Goal: Information Seeking & Learning: Learn about a topic

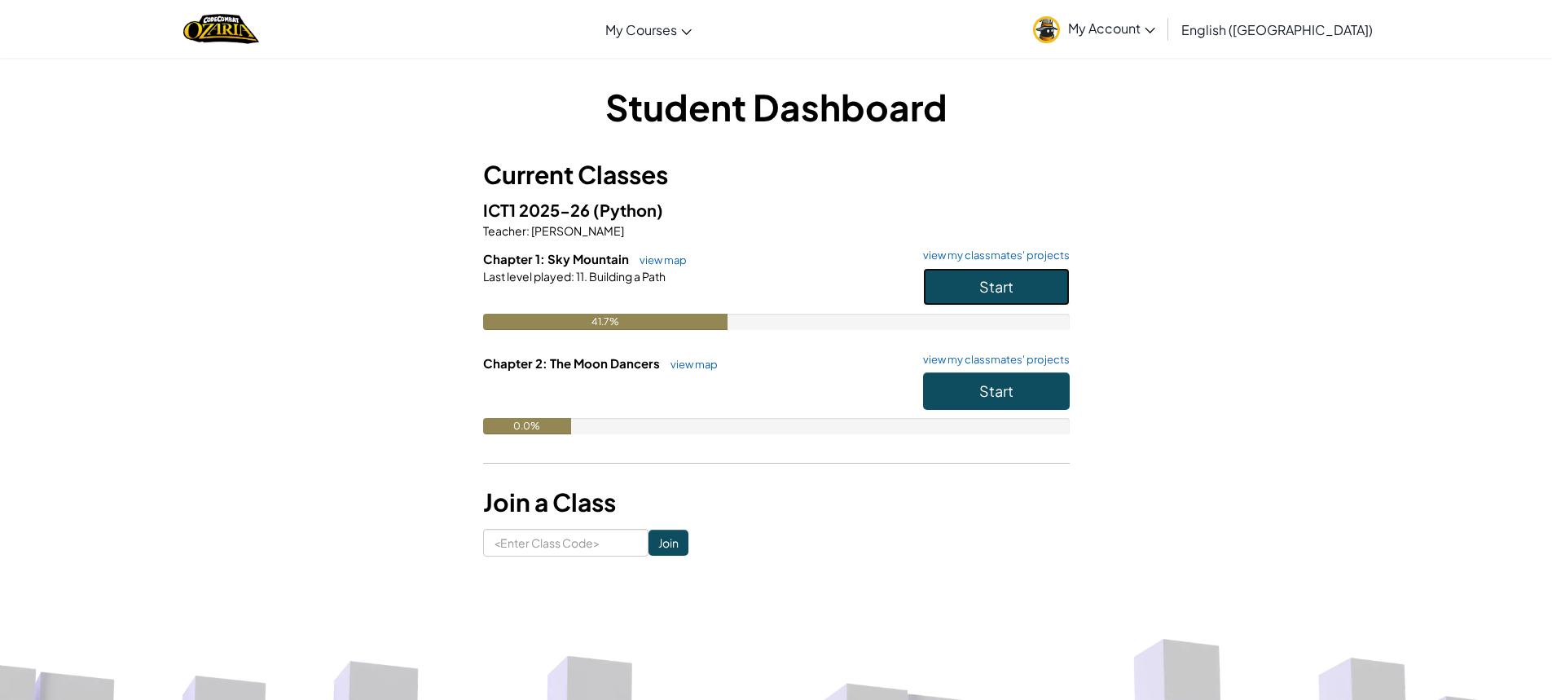
click at [1002, 286] on span "Start" at bounding box center [996, 286] width 34 height 19
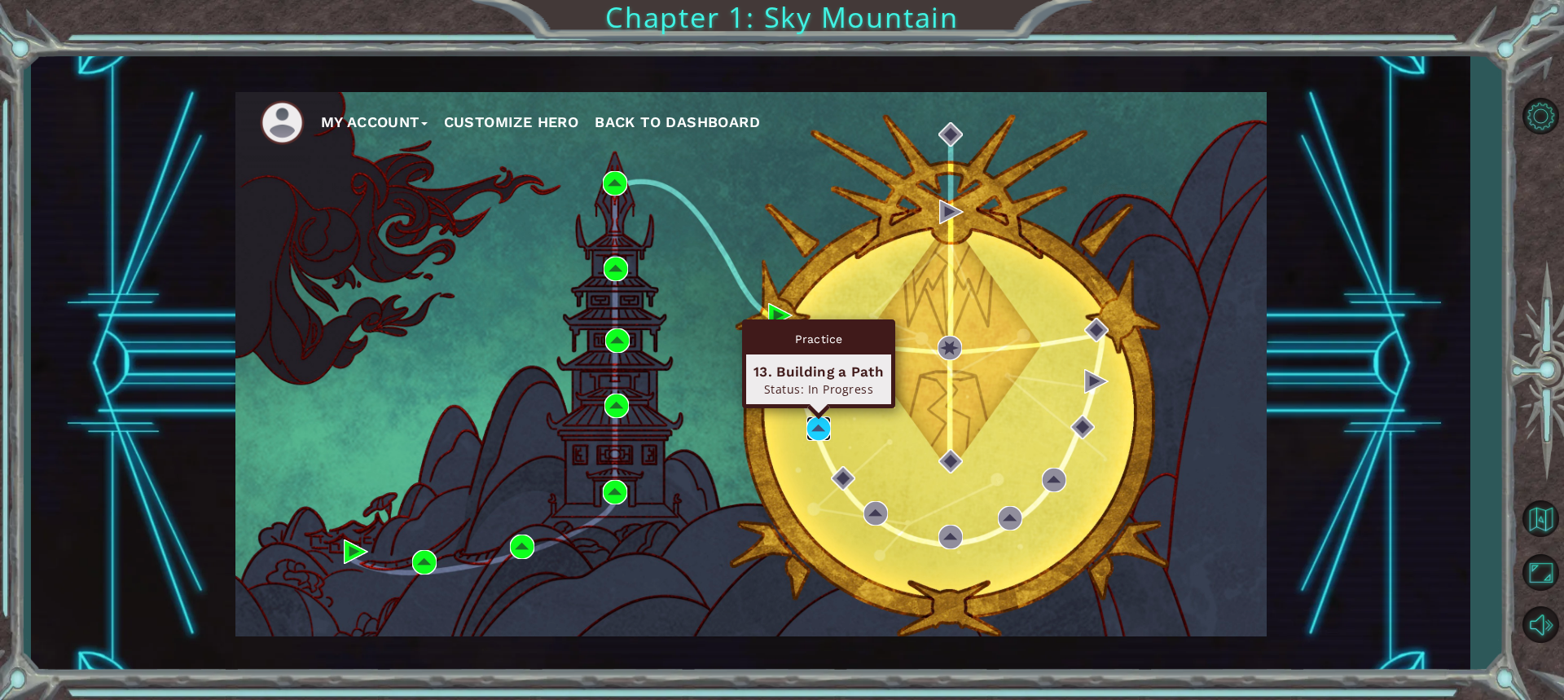
click at [817, 429] on img at bounding box center [819, 428] width 24 height 24
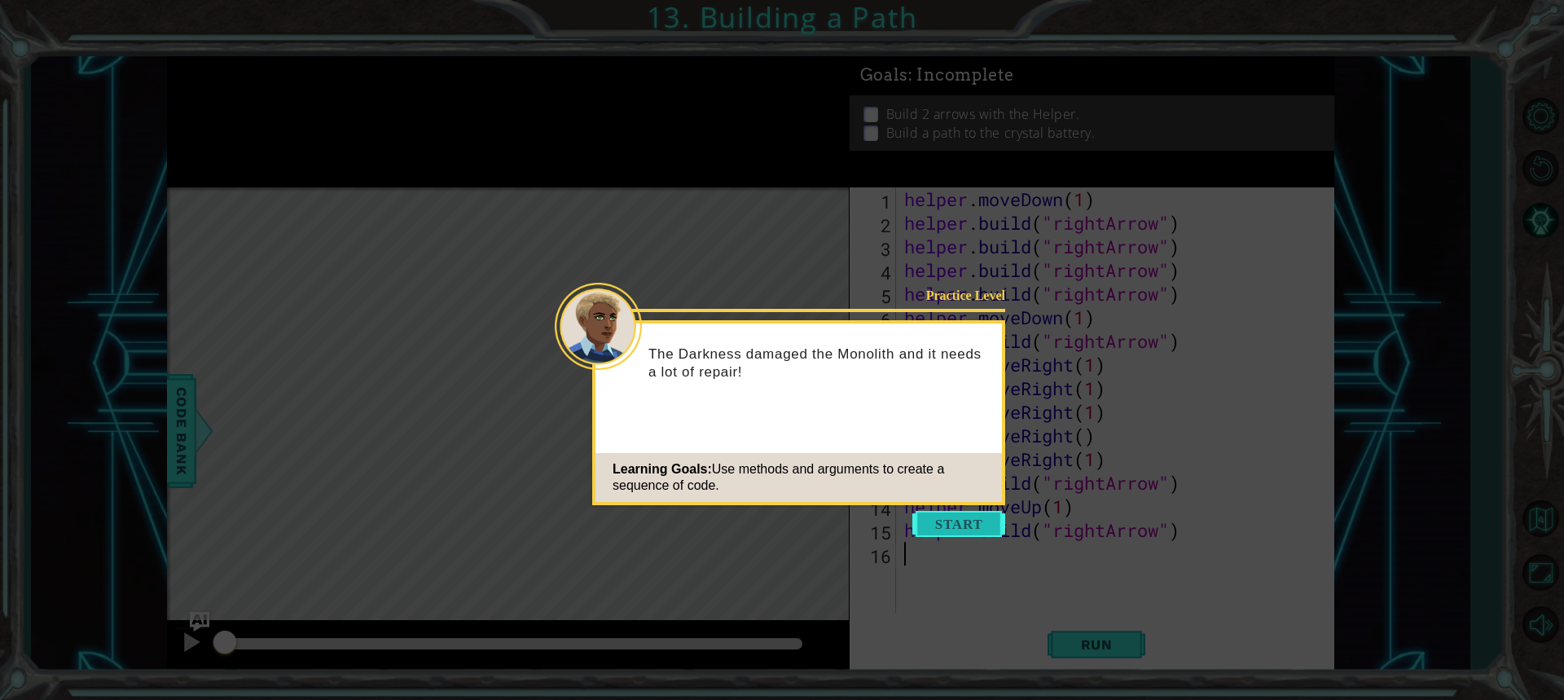
click at [944, 522] on button "Start" at bounding box center [959, 524] width 93 height 26
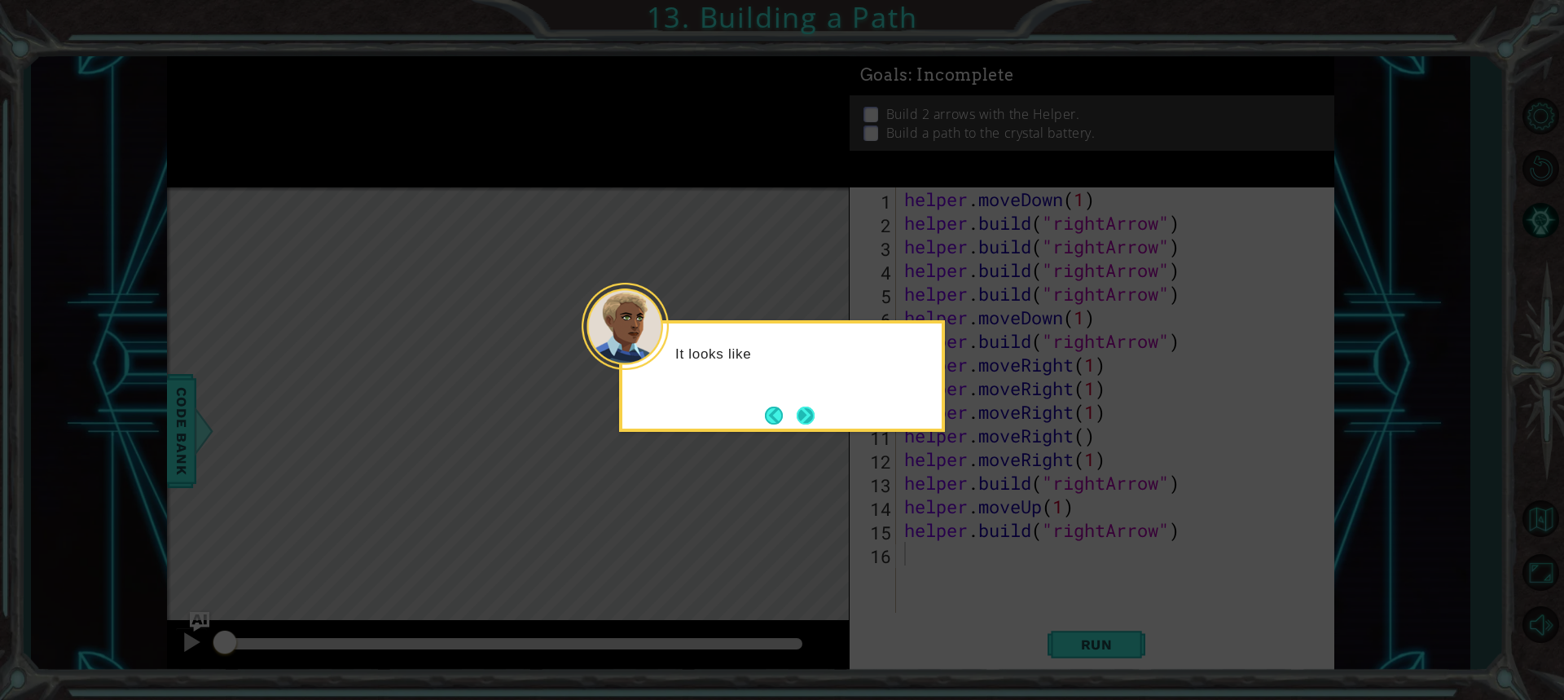
click at [803, 409] on button "Next" at bounding box center [806, 416] width 28 height 28
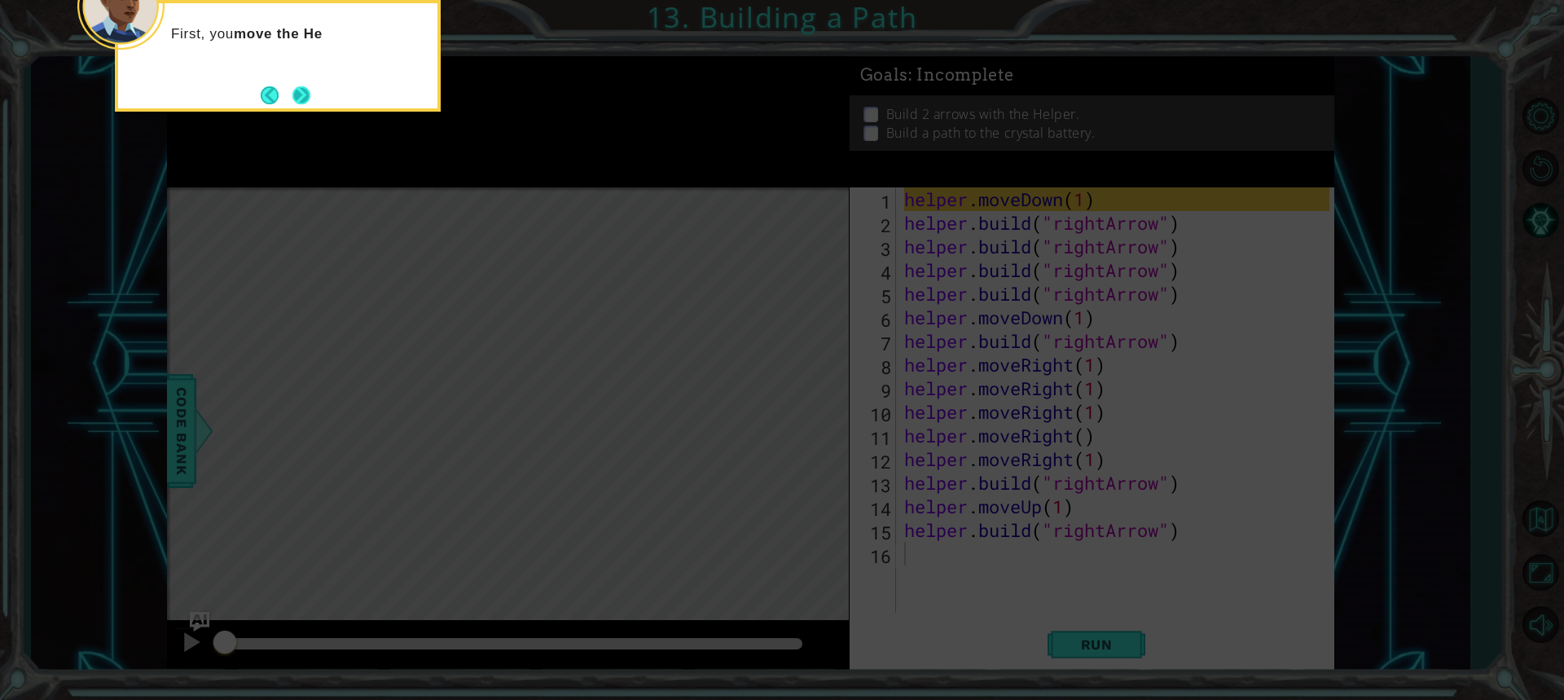
click at [306, 85] on button "Next" at bounding box center [301, 94] width 25 height 25
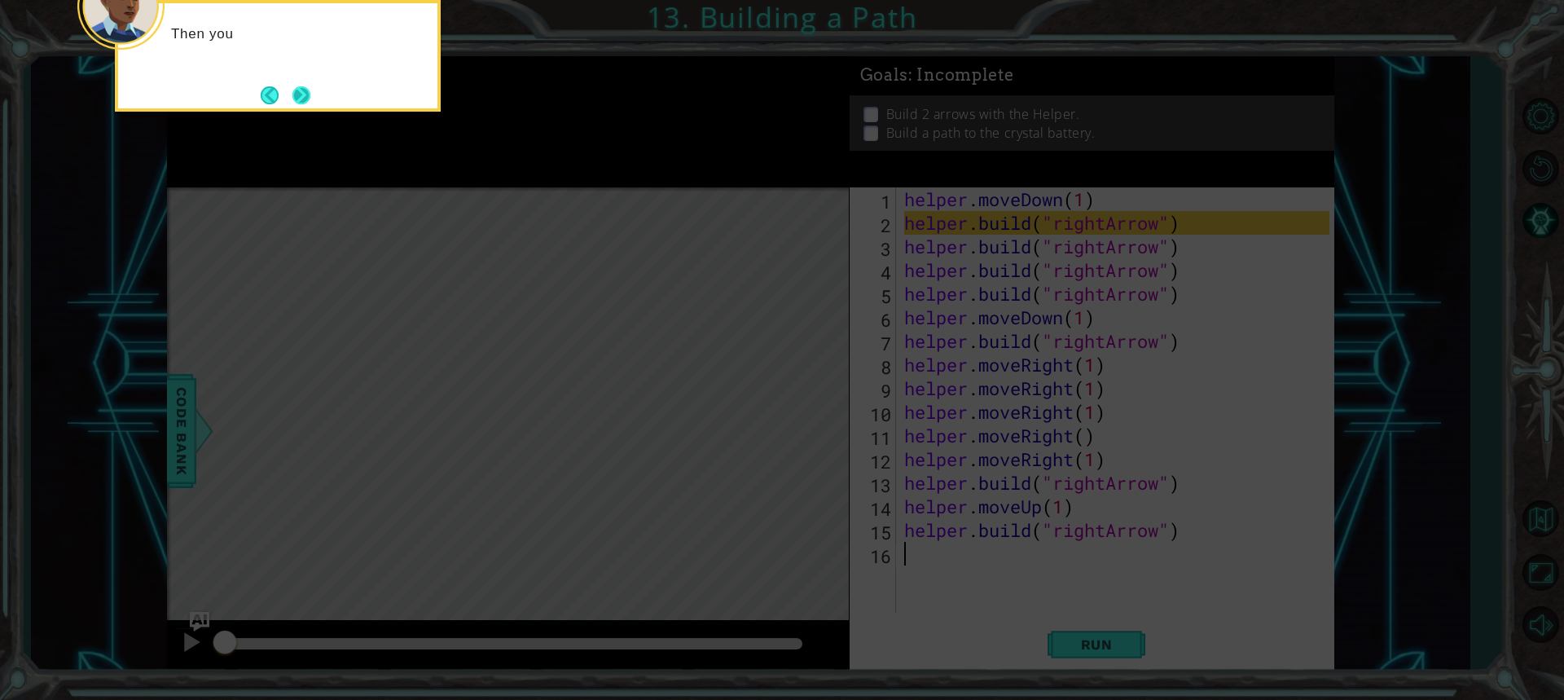
click at [295, 103] on button "Next" at bounding box center [302, 95] width 28 height 28
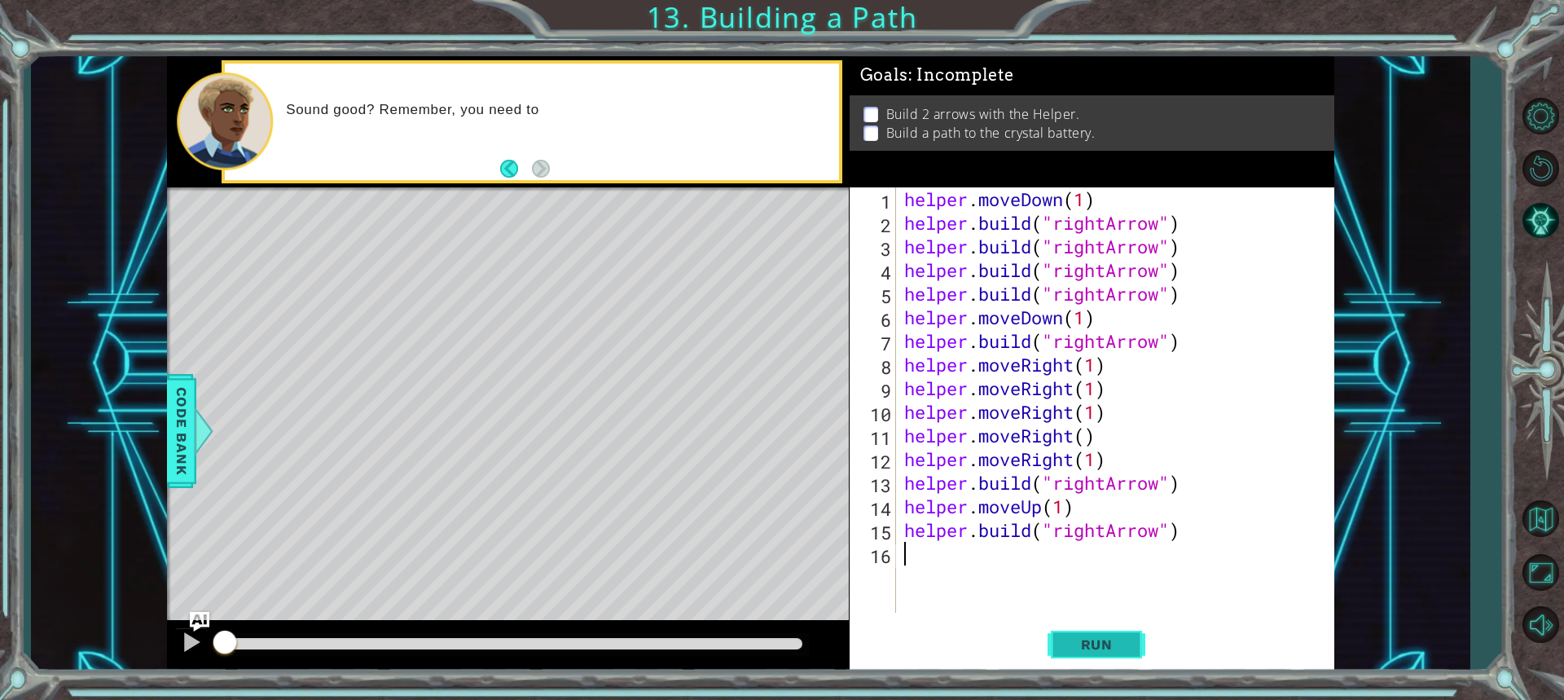
click at [1093, 649] on span "Run" at bounding box center [1097, 644] width 64 height 16
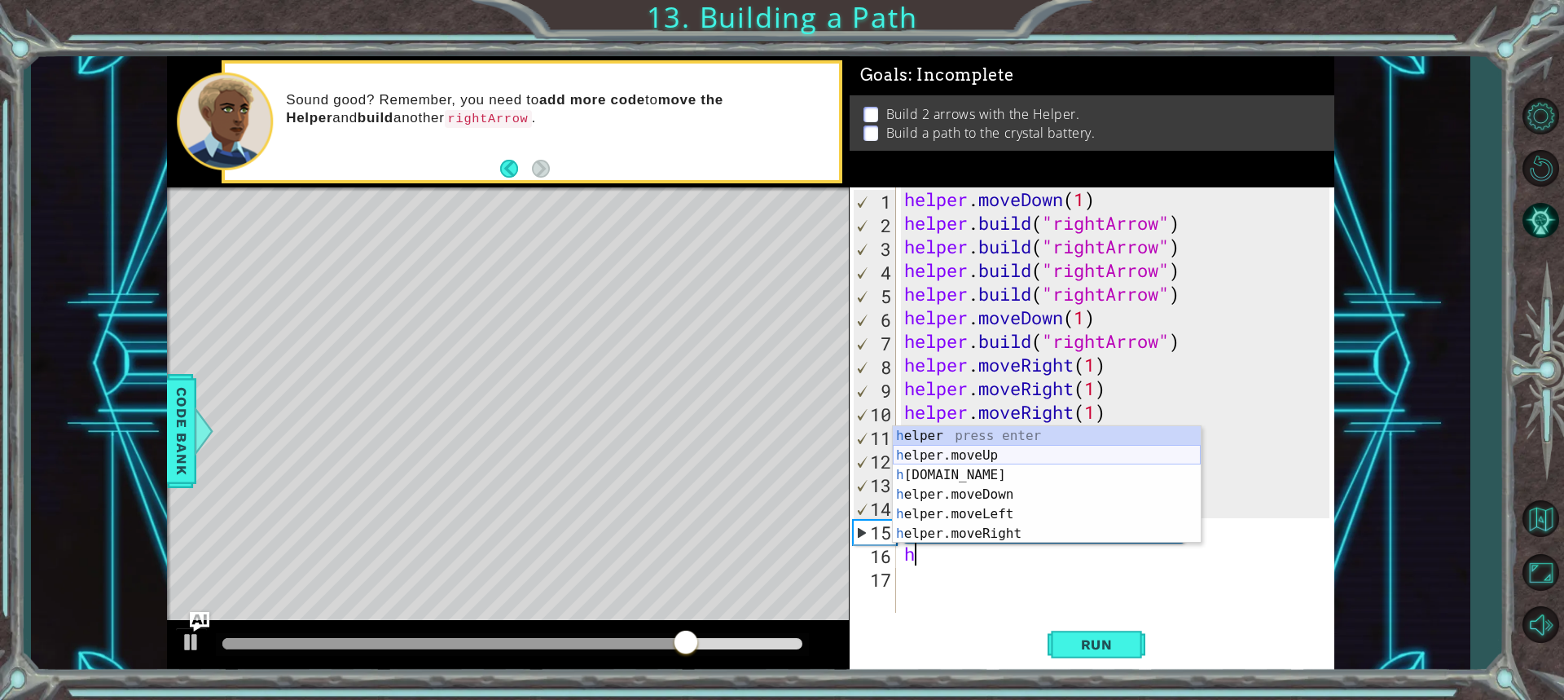
click at [929, 464] on div "h elper press enter h elper.moveUp press enter h [DOMAIN_NAME] press enter h el…" at bounding box center [1047, 504] width 308 height 156
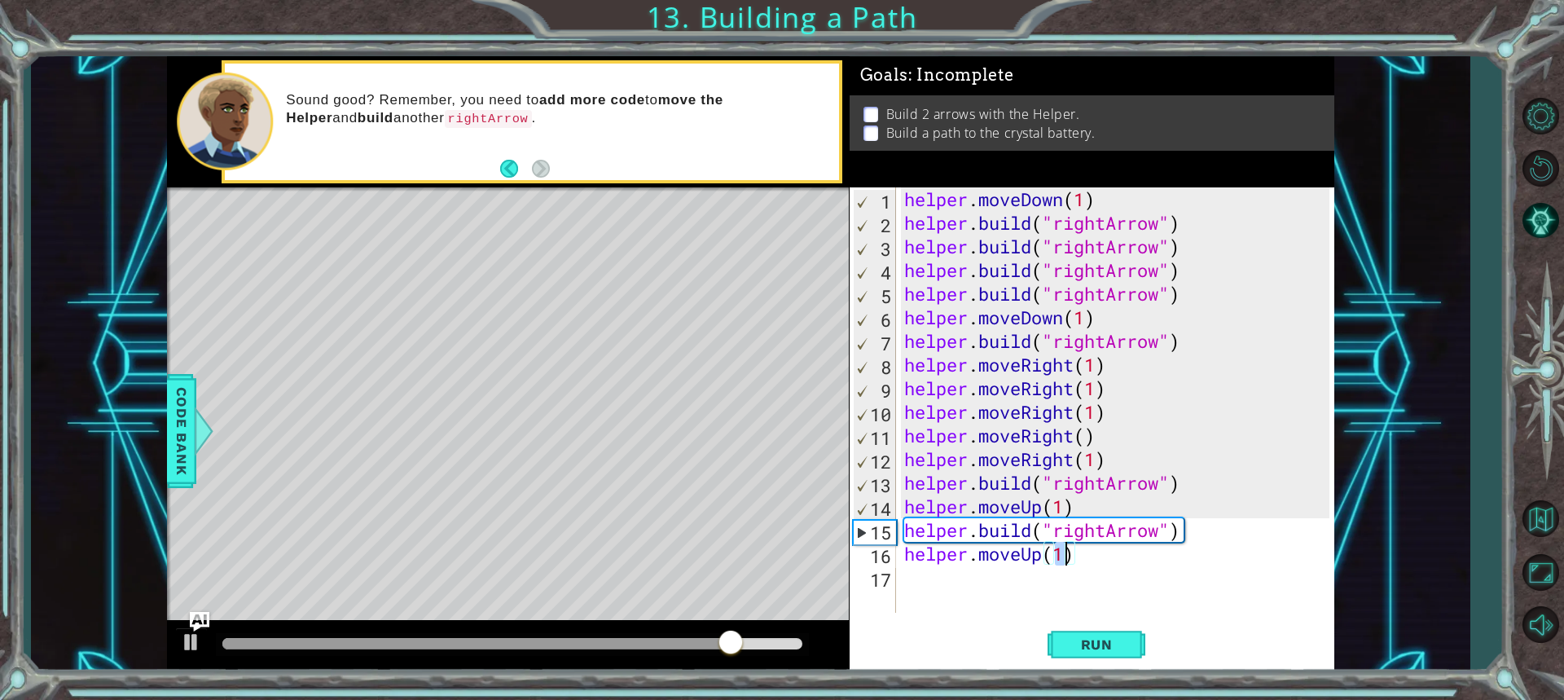
click at [1067, 556] on div "helper . moveDown ( 1 ) helper . build ( "rightArrow" ) helper . build ( "right…" at bounding box center [1115, 399] width 429 height 425
type textarea "helper.moveUp()"
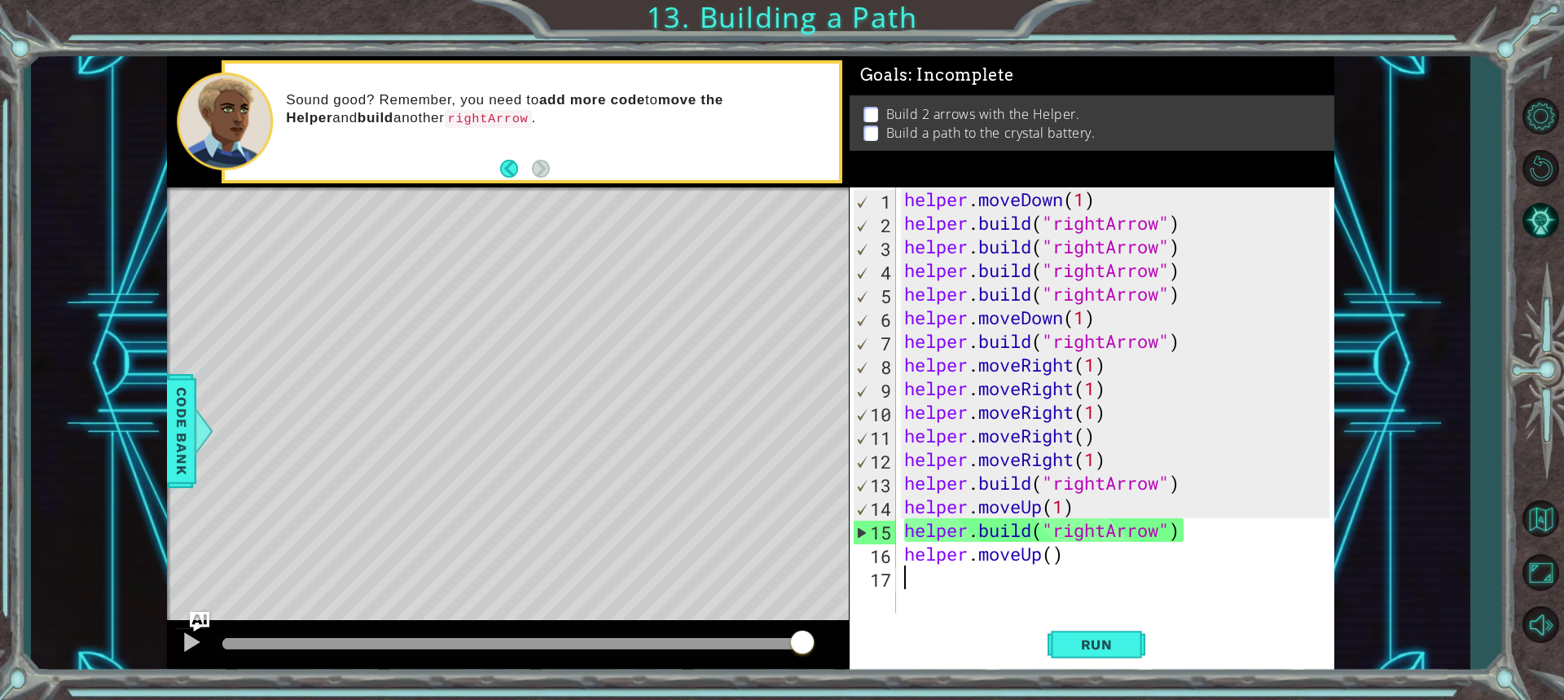
drag, startPoint x: 1082, startPoint y: 572, endPoint x: 1019, endPoint y: 580, distance: 63.3
click at [1019, 580] on div "helper . moveDown ( 1 ) helper . build ( "rightArrow" ) helper . build ( "right…" at bounding box center [1119, 423] width 437 height 473
drag, startPoint x: 1062, startPoint y: 561, endPoint x: 974, endPoint y: 556, distance: 88.1
click at [974, 556] on div "helper . moveDown ( 1 ) helper . build ( "rightArrow" ) helper . build ( "right…" at bounding box center [1119, 423] width 437 height 473
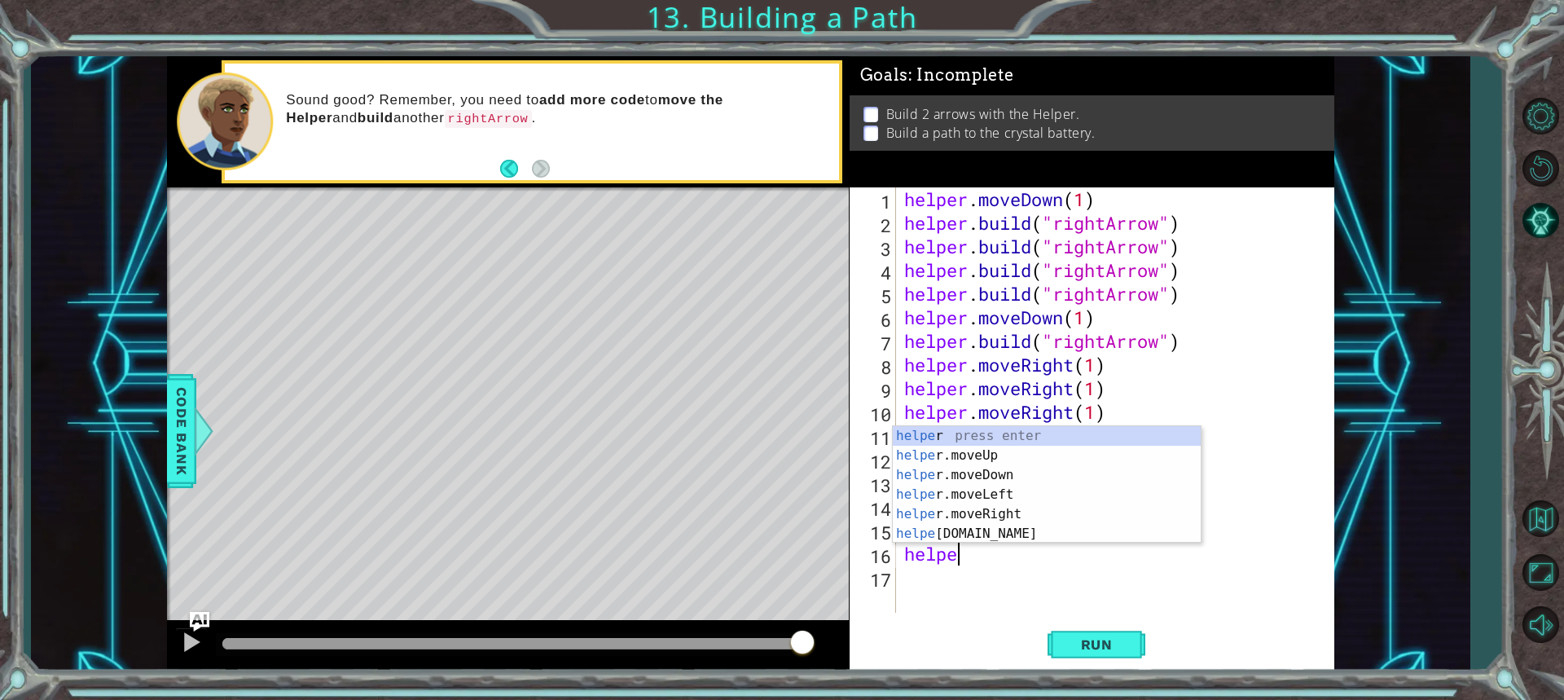
scroll to position [0, 2]
click at [983, 530] on div "helpe r press enter helpe [PERSON_NAME]moveUp press enter helpe [PERSON_NAME]mo…" at bounding box center [1047, 504] width 308 height 156
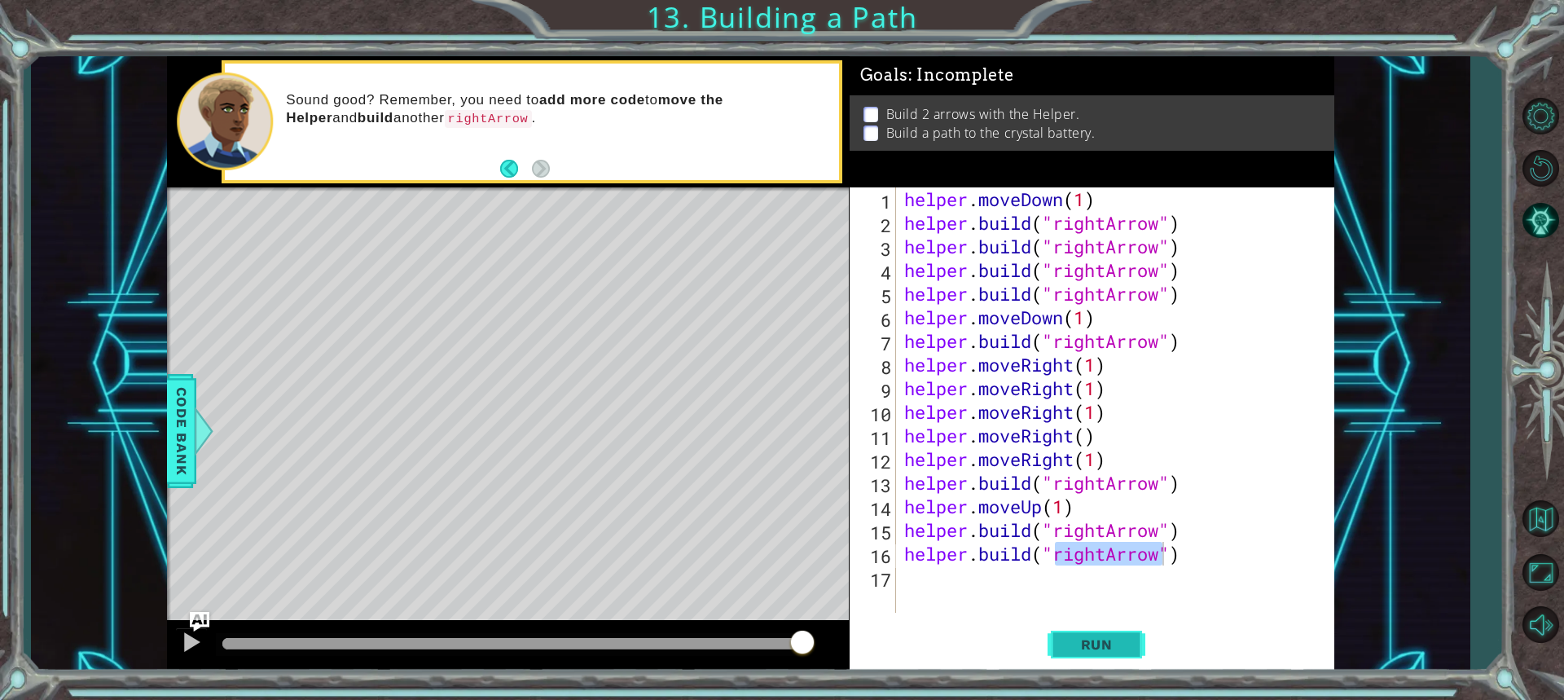
click at [1117, 634] on button "Run" at bounding box center [1097, 644] width 98 height 48
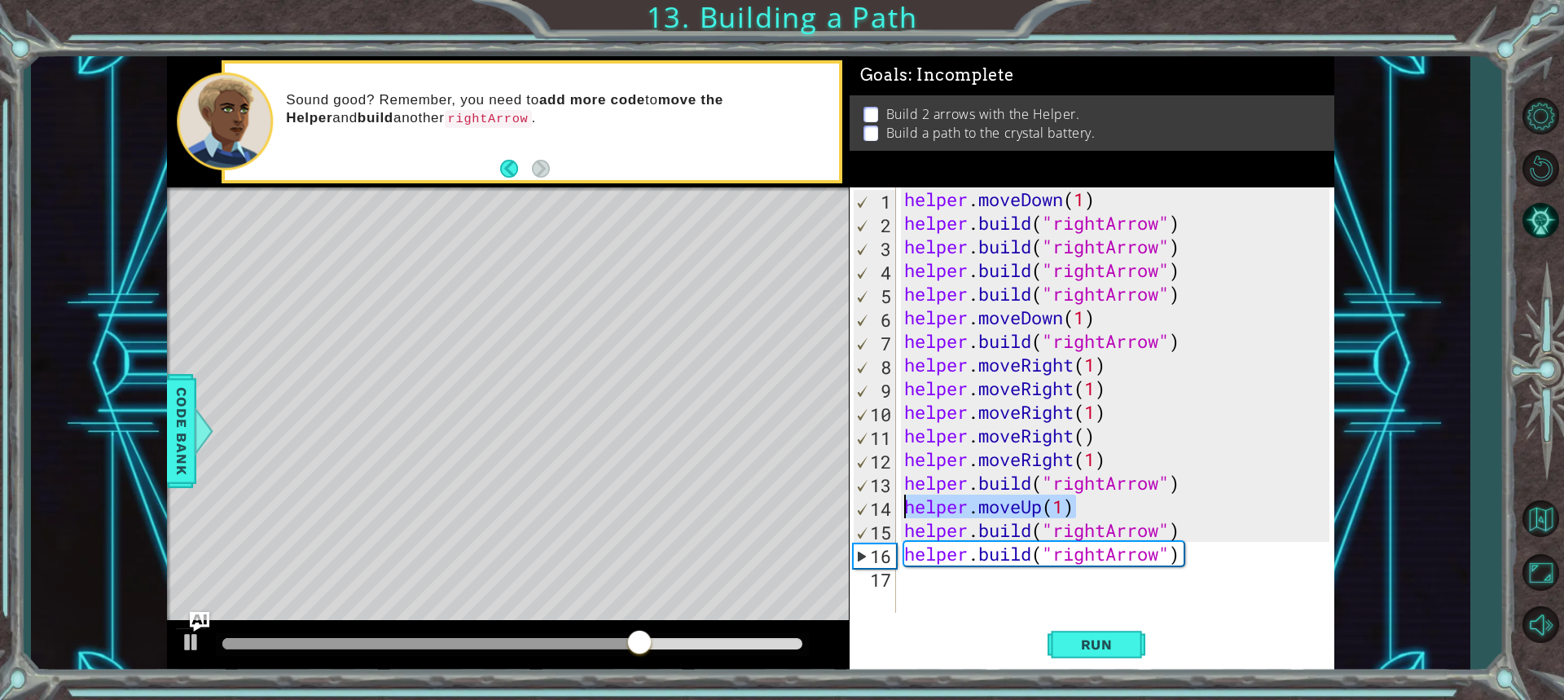
drag, startPoint x: 1074, startPoint y: 512, endPoint x: 902, endPoint y: 506, distance: 172.0
click at [902, 506] on div "helper . moveDown ( 1 ) helper . build ( "rightArrow" ) helper . build ( "right…" at bounding box center [1119, 423] width 437 height 473
type textarea "helper.moveUp(1)"
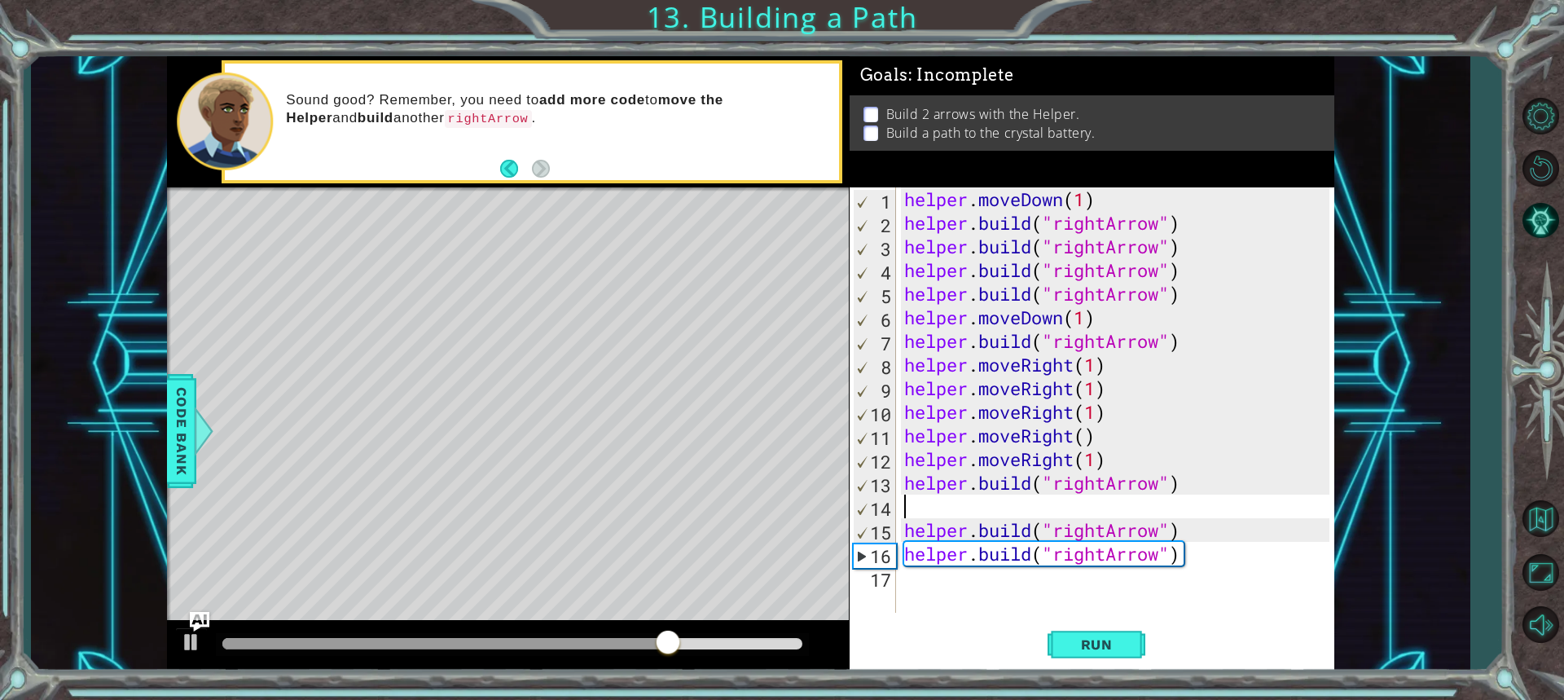
scroll to position [0, 0]
type textarea "[DOMAIN_NAME]("rightArrow")"
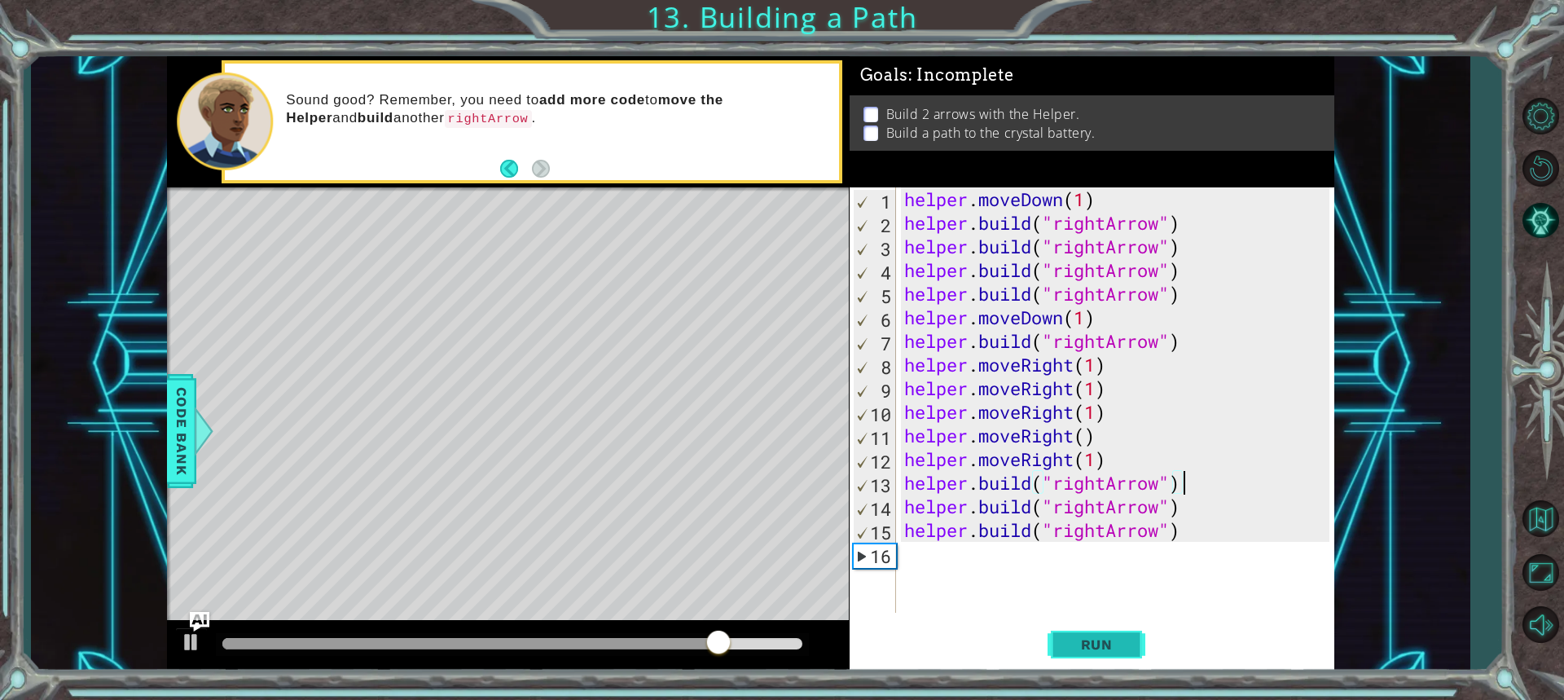
click at [1106, 633] on button "Run" at bounding box center [1097, 644] width 98 height 48
